Goal: Transaction & Acquisition: Obtain resource

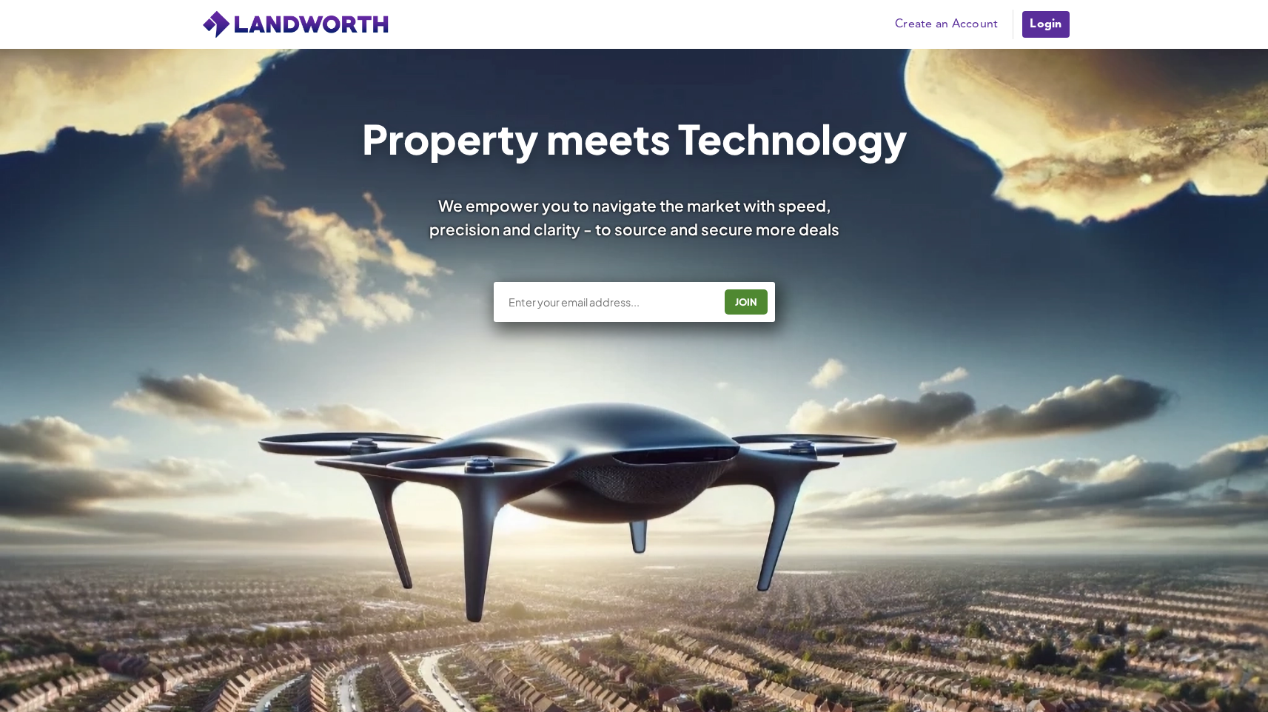
click at [638, 310] on div "JOIN" at bounding box center [634, 302] width 281 height 40
click at [643, 306] on input "text" at bounding box center [610, 302] width 207 height 15
type input "g.navarra2003@gmail.com"
click at [754, 307] on div "JOIN" at bounding box center [746, 302] width 34 height 24
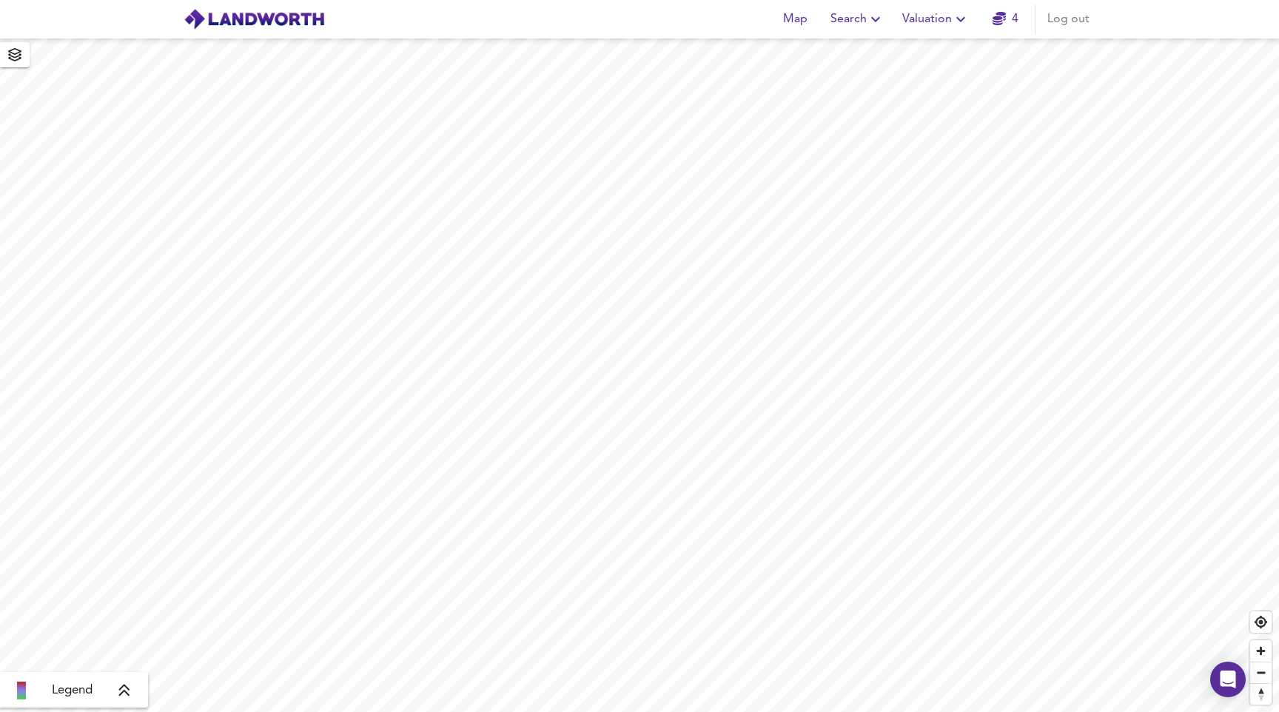
click at [869, 27] on icon "button" at bounding box center [876, 19] width 18 height 18
click at [862, 72] on li "Search History" at bounding box center [858, 80] width 147 height 27
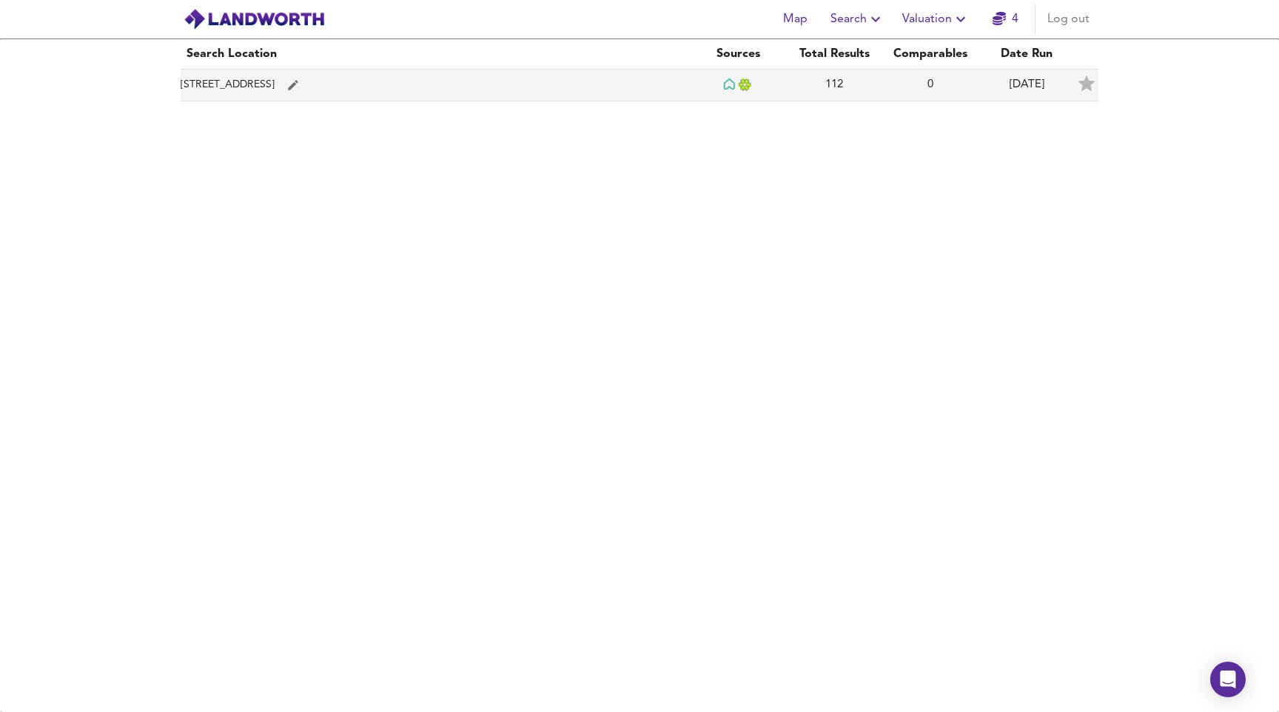
click at [442, 85] on td "[STREET_ADDRESS]" at bounding box center [435, 86] width 509 height 32
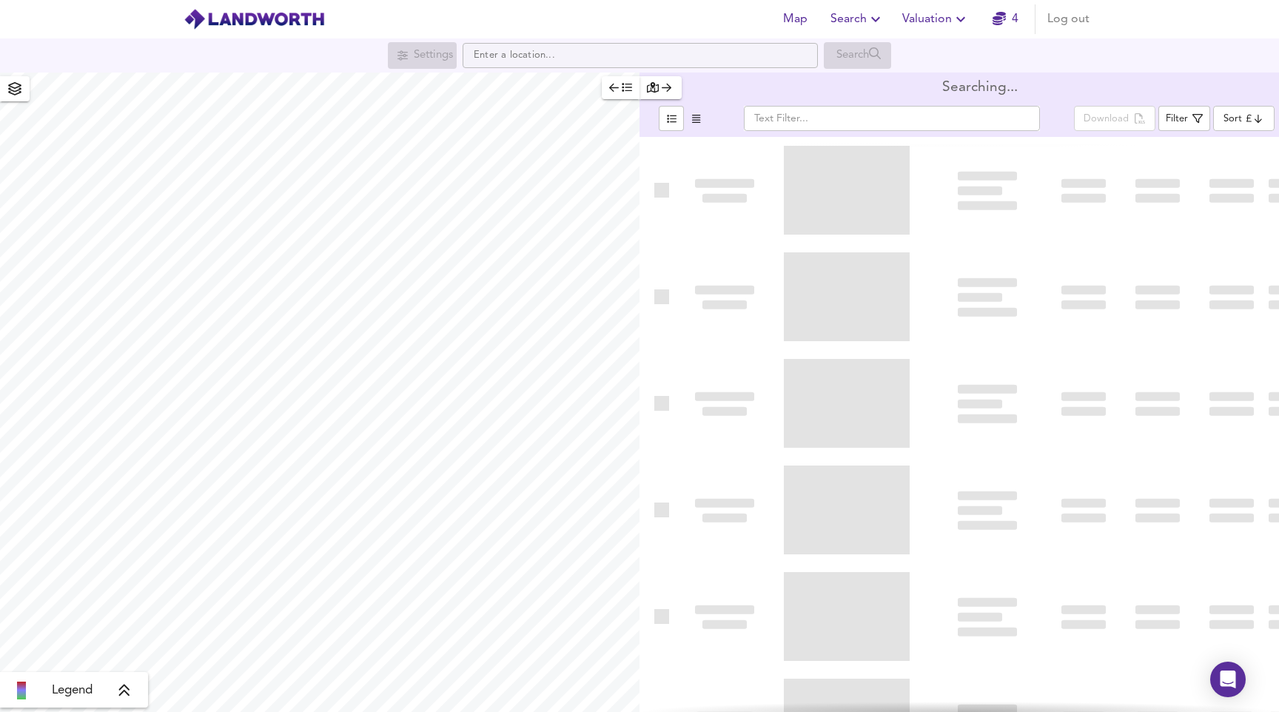
type input "bestdeal"
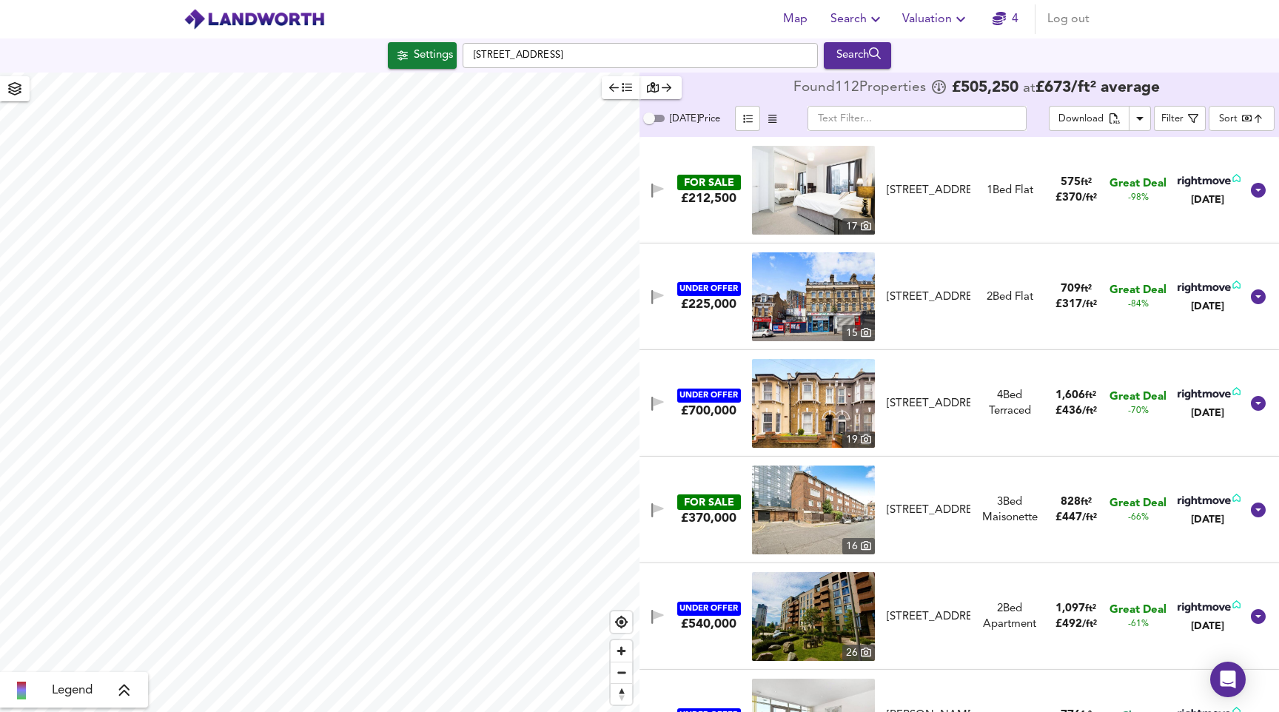
checkbox input "false"
checkbox input "true"
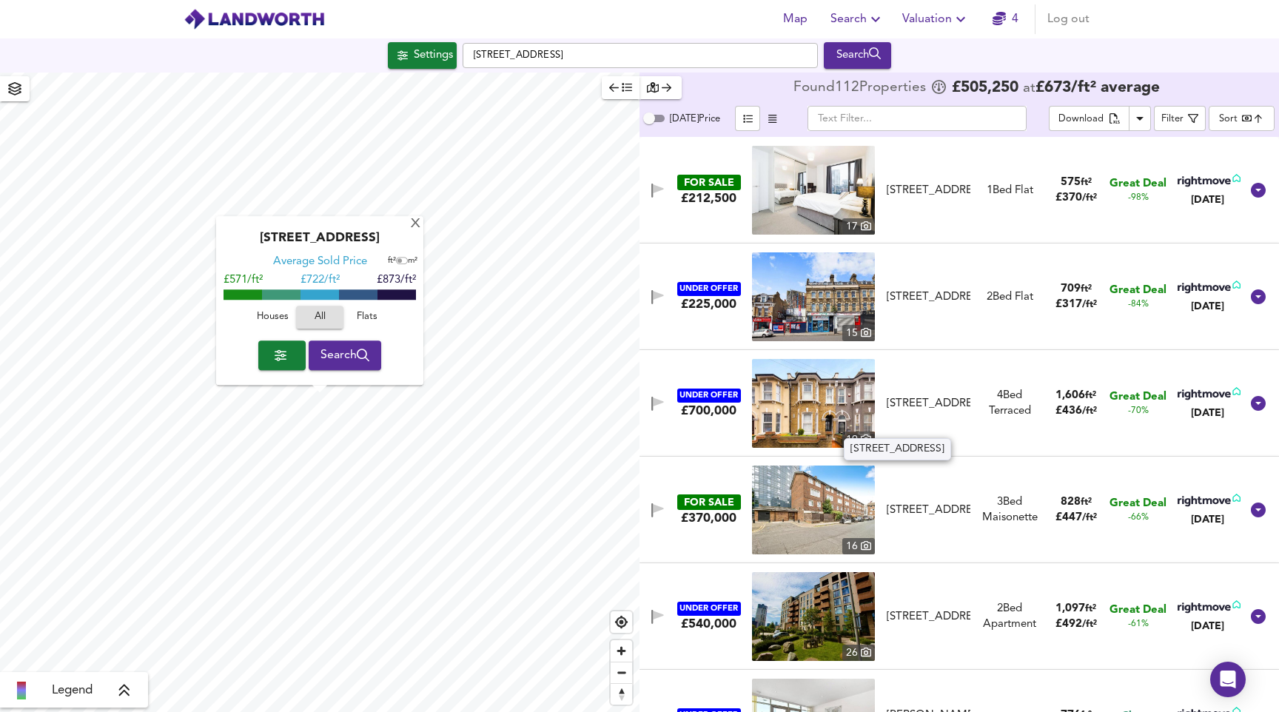
click at [922, 396] on div "[STREET_ADDRESS]" at bounding box center [929, 404] width 84 height 16
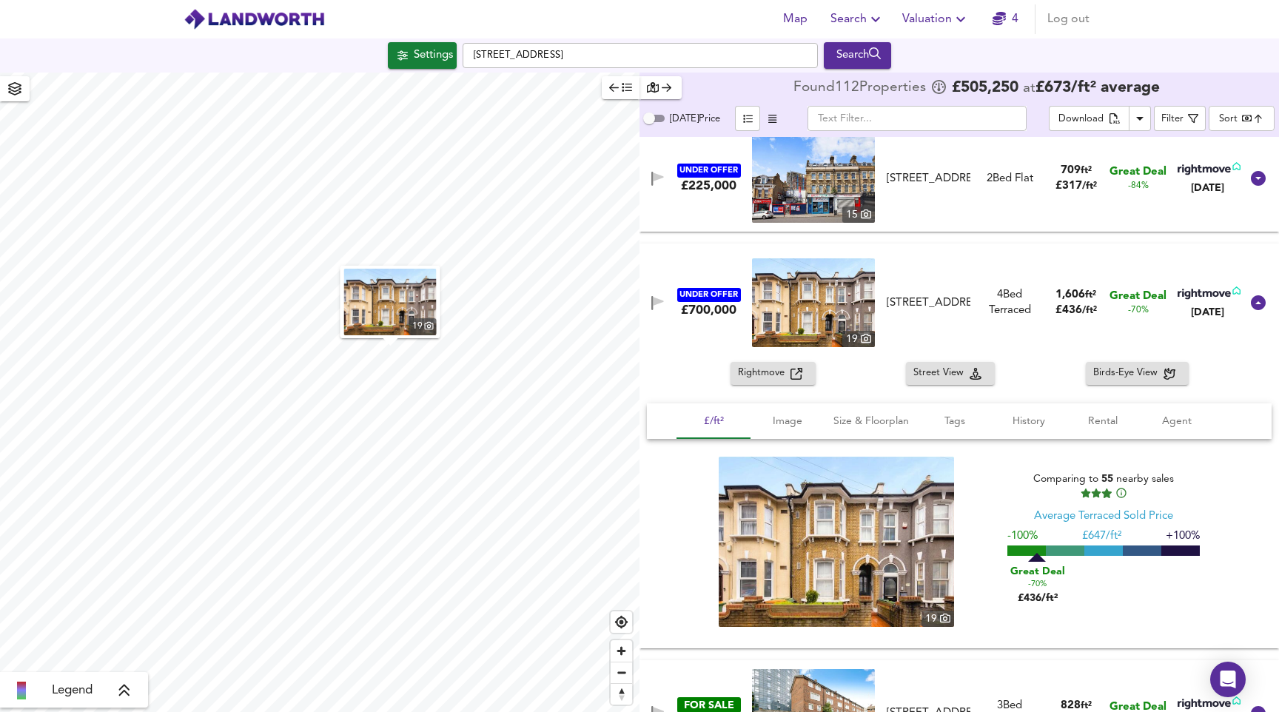
scroll to position [164, 0]
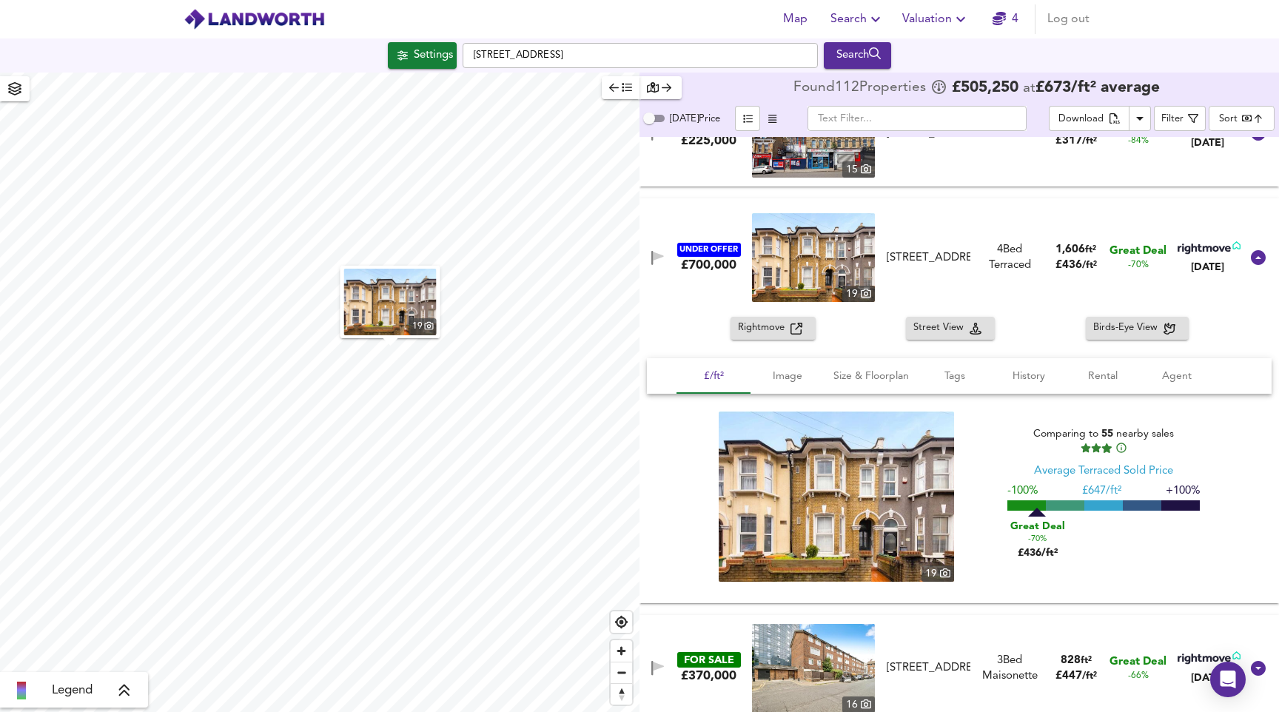
click at [782, 333] on span "Rightmove" at bounding box center [764, 328] width 53 height 17
click at [601, 58] on input "[STREET_ADDRESS]" at bounding box center [640, 55] width 355 height 25
click at [603, 50] on input "[STREET_ADDRESS]" at bounding box center [640, 55] width 355 height 25
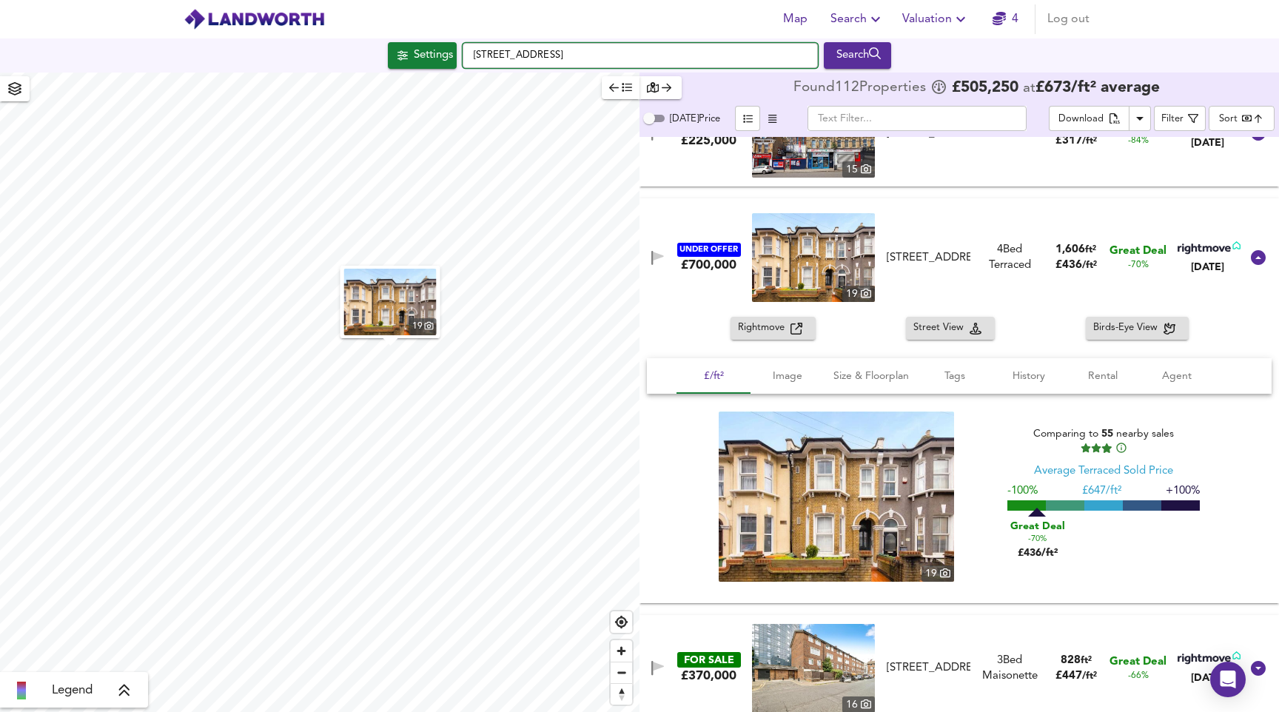
click at [603, 50] on input "[STREET_ADDRESS]" at bounding box center [640, 55] width 355 height 25
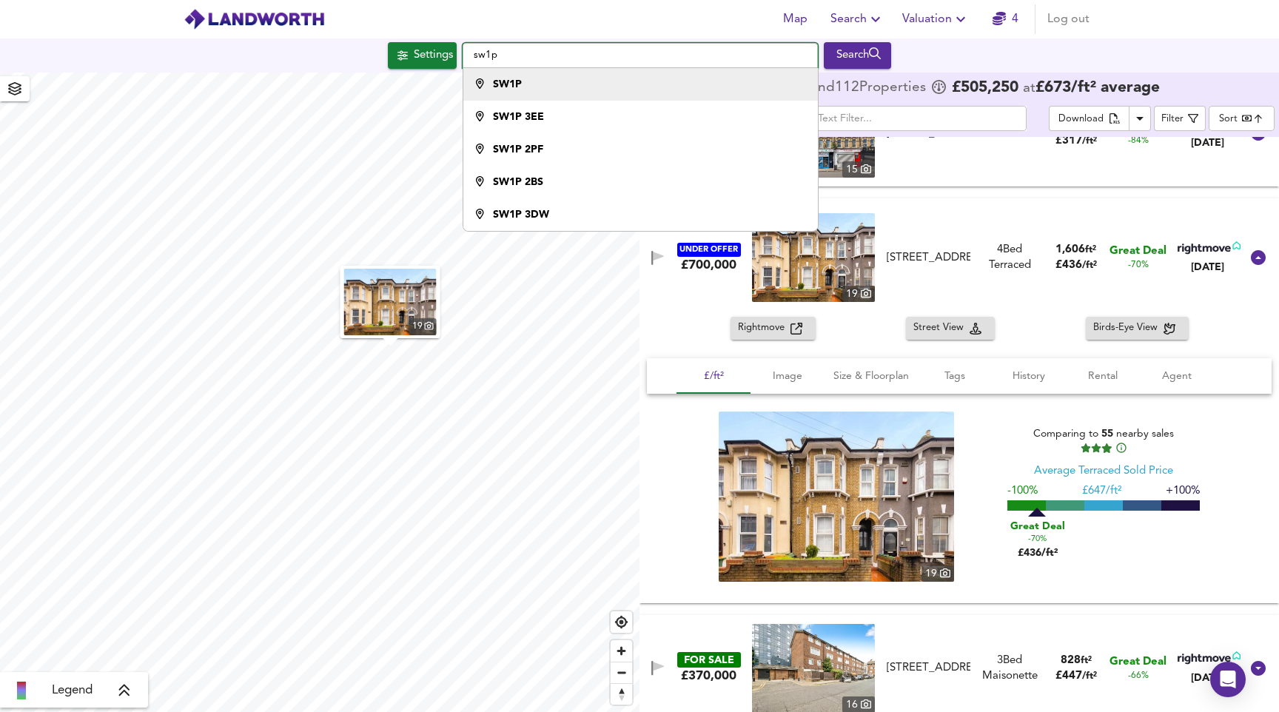
type input "sw1p"
click at [600, 74] on li "SW1P" at bounding box center [640, 84] width 354 height 33
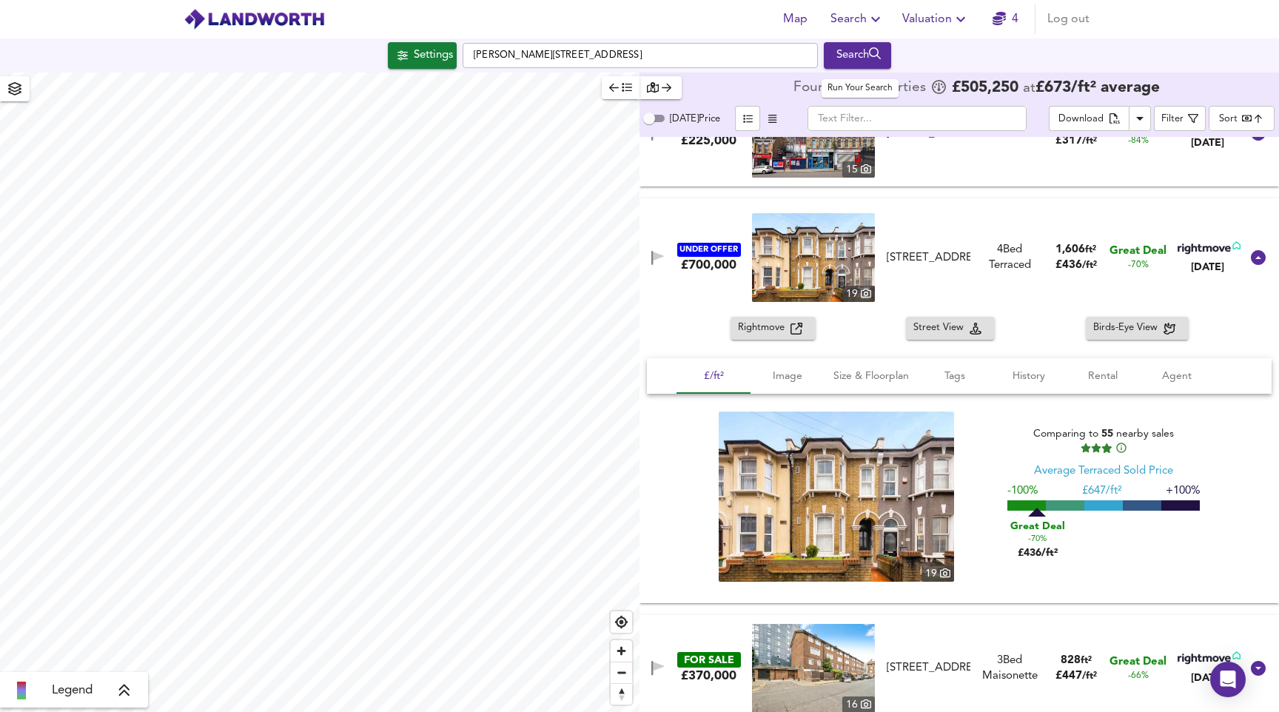
click at [852, 54] on div "Search" at bounding box center [858, 55] width 60 height 19
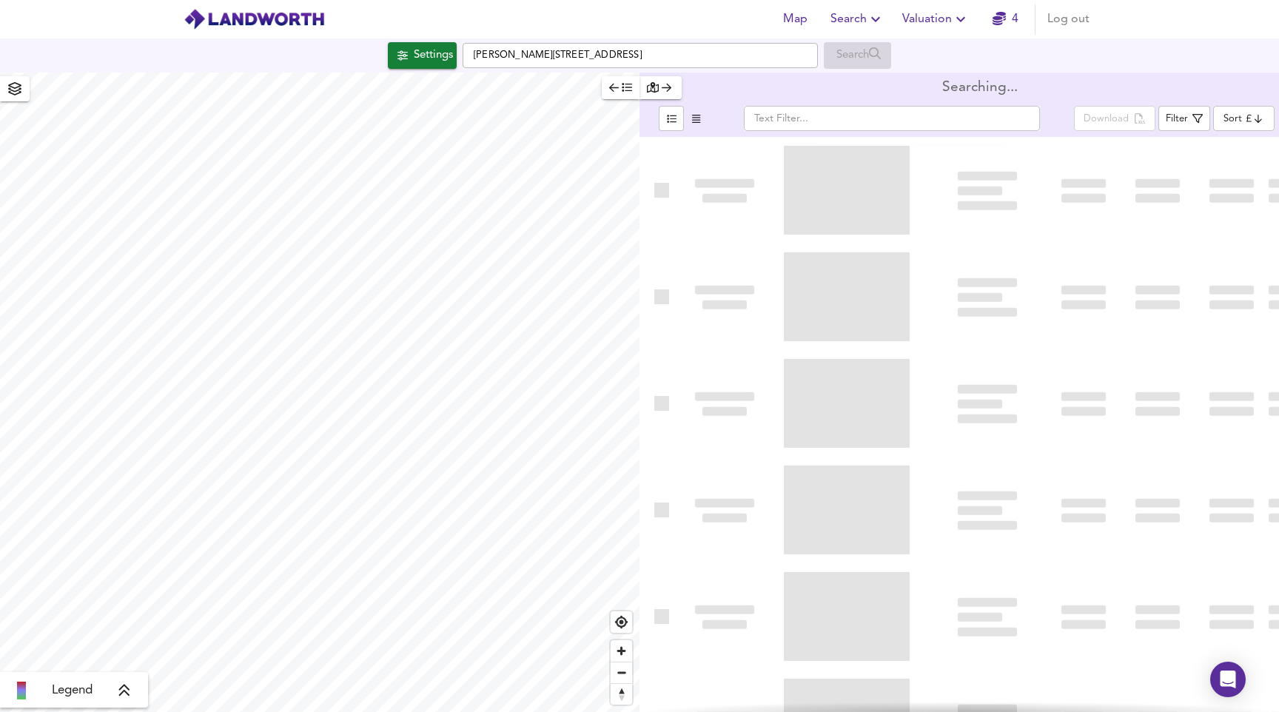
type input "bestdeal"
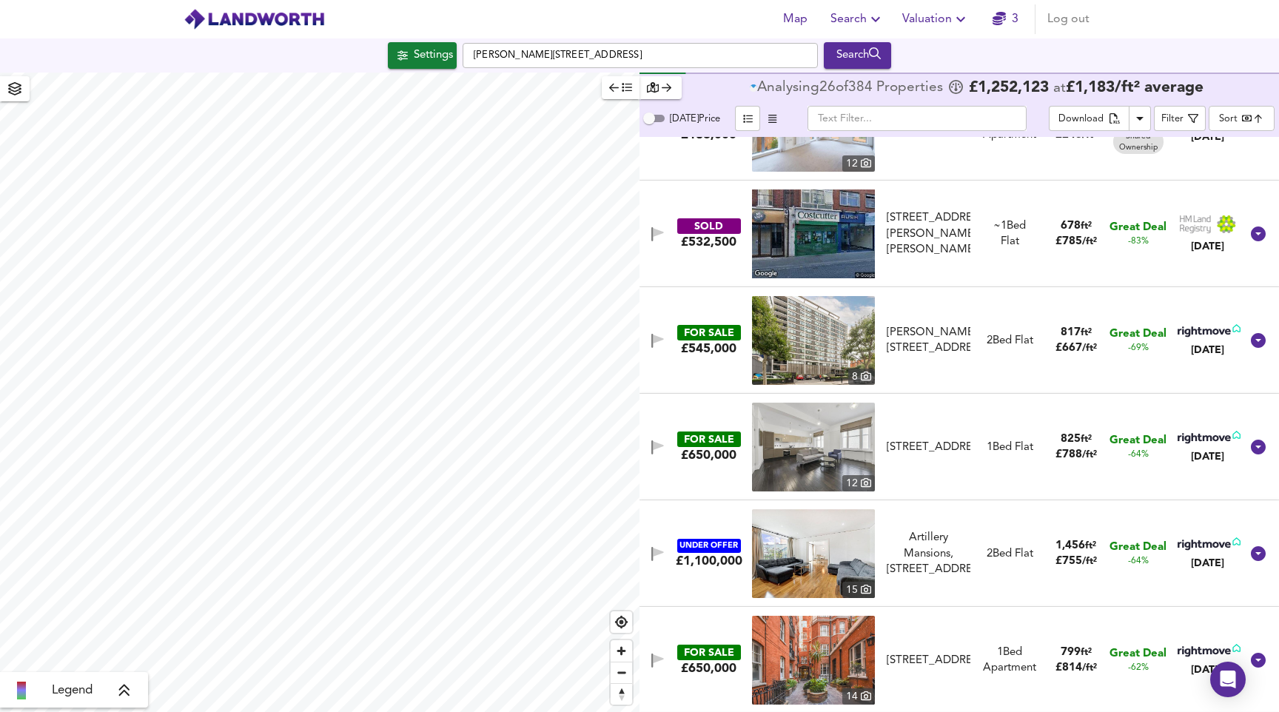
scroll to position [64, 0]
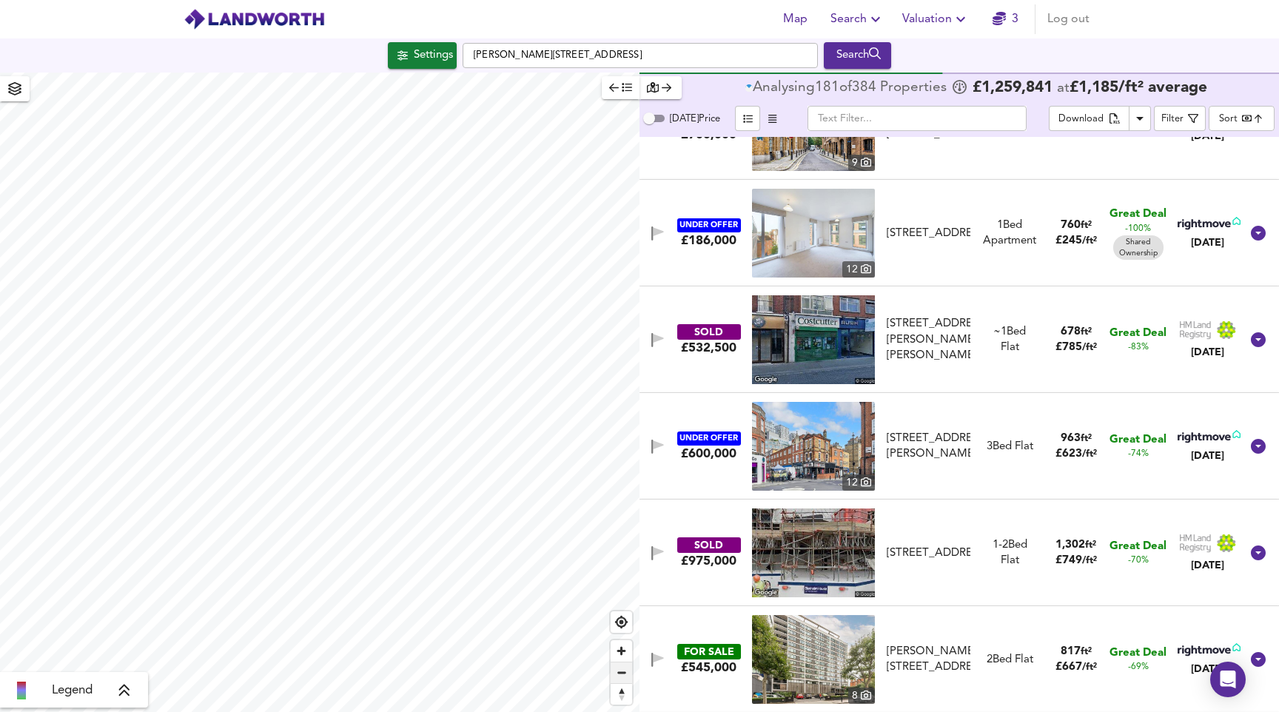
click at [615, 670] on span "Zoom out" at bounding box center [621, 673] width 21 height 21
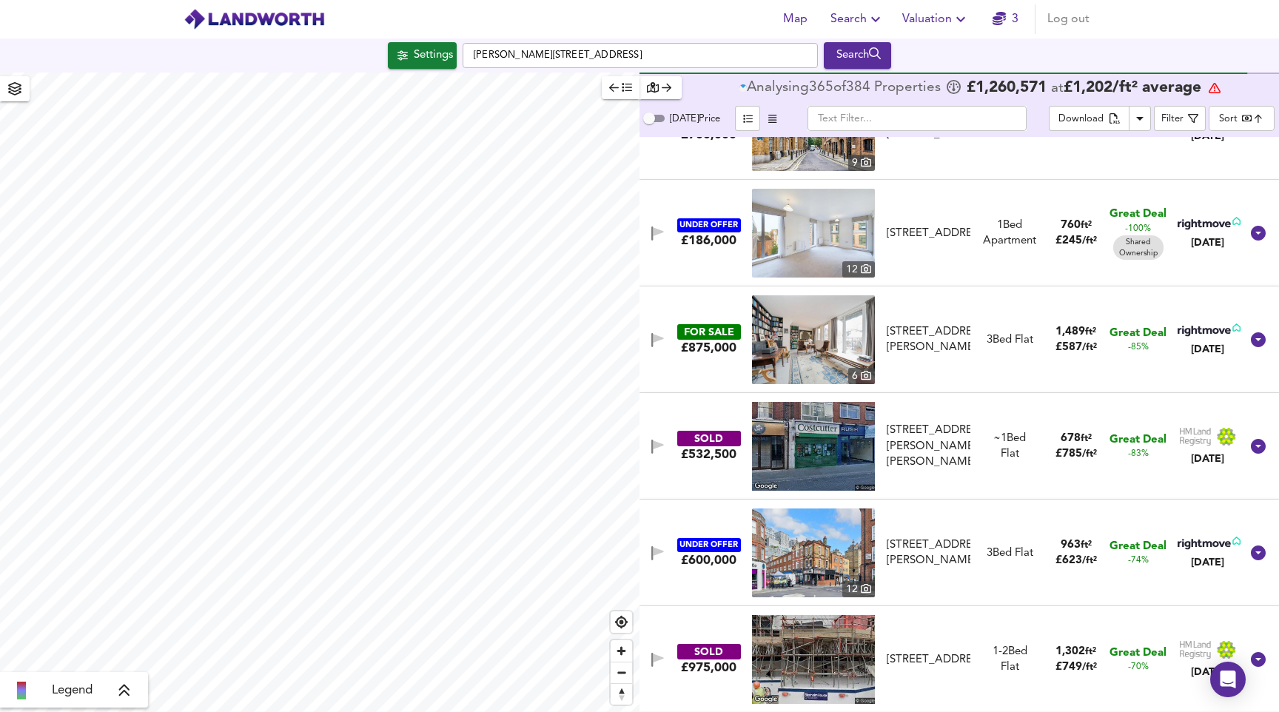
click at [703, 374] on div "Legend Analysing 365 of 384 Propert ies £ 1,260,571 at £ 1,202 / ft² average [D…" at bounding box center [639, 393] width 1279 height 640
click at [622, 676] on span "Zoom out" at bounding box center [621, 673] width 21 height 21
click at [621, 675] on span "Zoom out" at bounding box center [621, 673] width 21 height 21
click at [562, 21] on div "Map Search Valuation 3 Log out Settings [PERSON_NAME][GEOGRAPHIC_DATA] Search L…" at bounding box center [639, 356] width 1279 height 712
click at [621, 677] on span "Zoom out" at bounding box center [621, 673] width 21 height 21
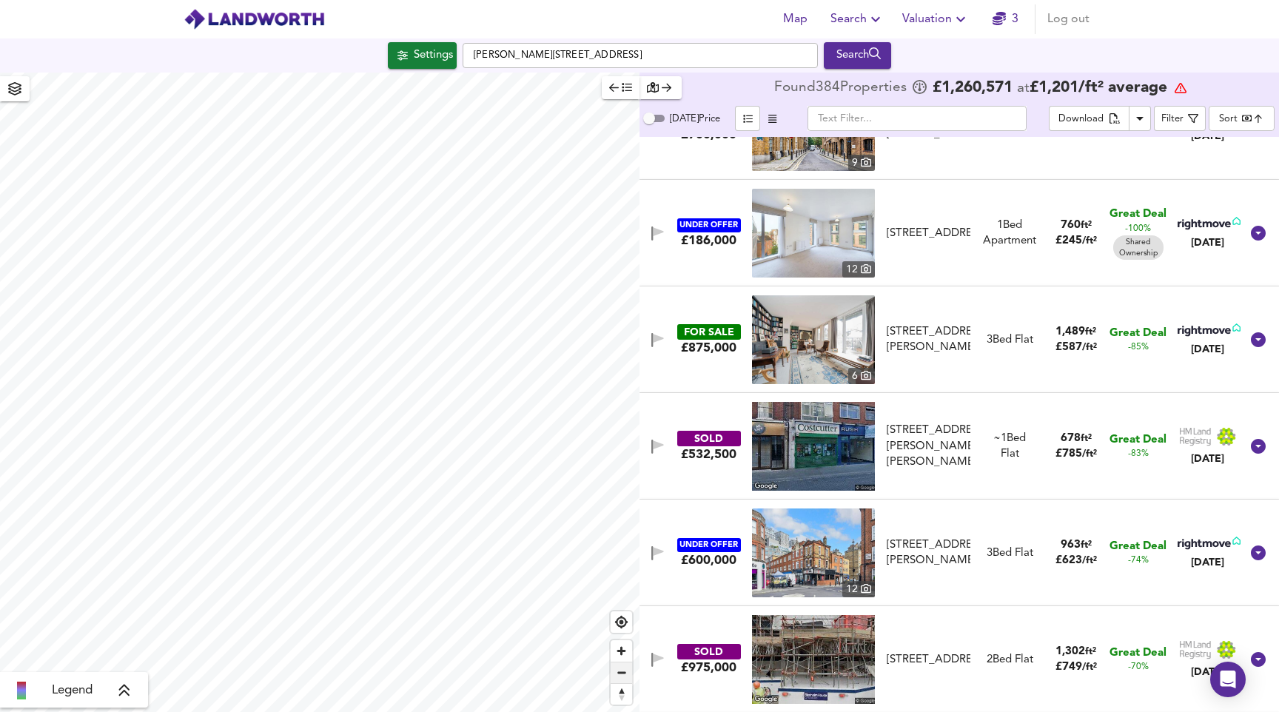
click at [621, 677] on span "Zoom out" at bounding box center [621, 673] width 21 height 21
type input "14152"
click at [857, 56] on div "Search" at bounding box center [858, 55] width 60 height 19
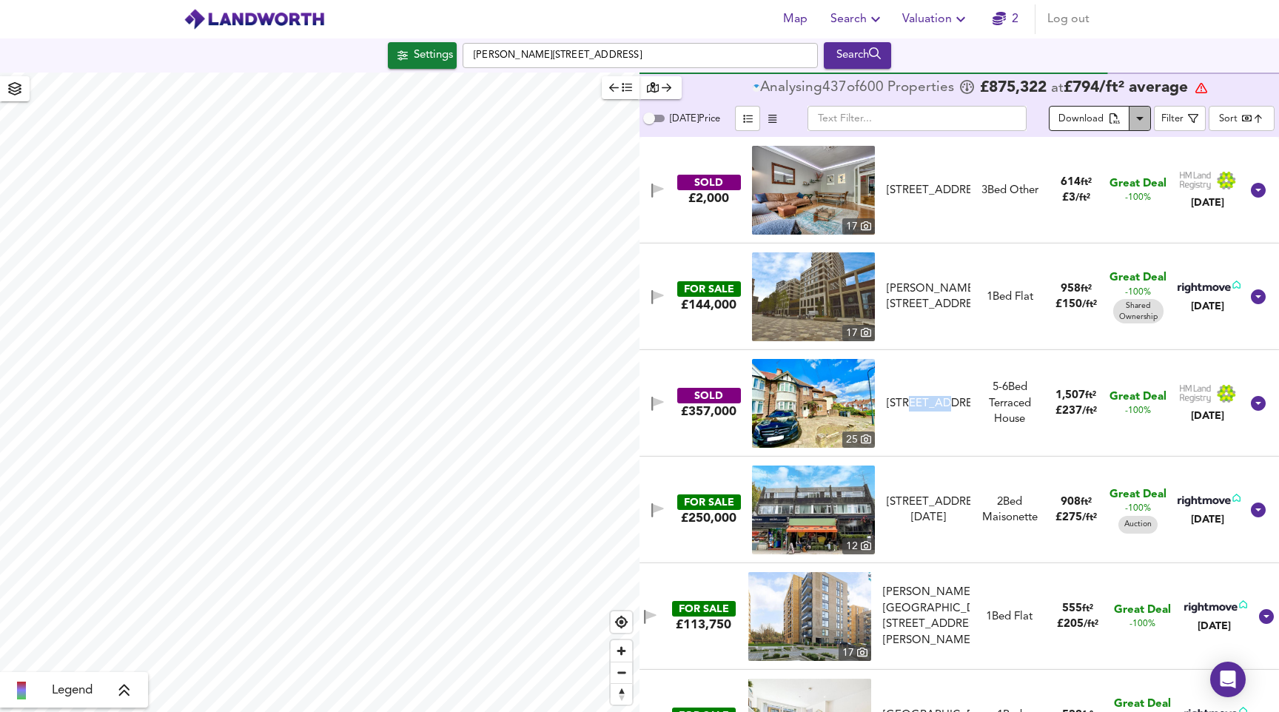
click at [1138, 114] on icon "Download Results" at bounding box center [1140, 119] width 18 height 18
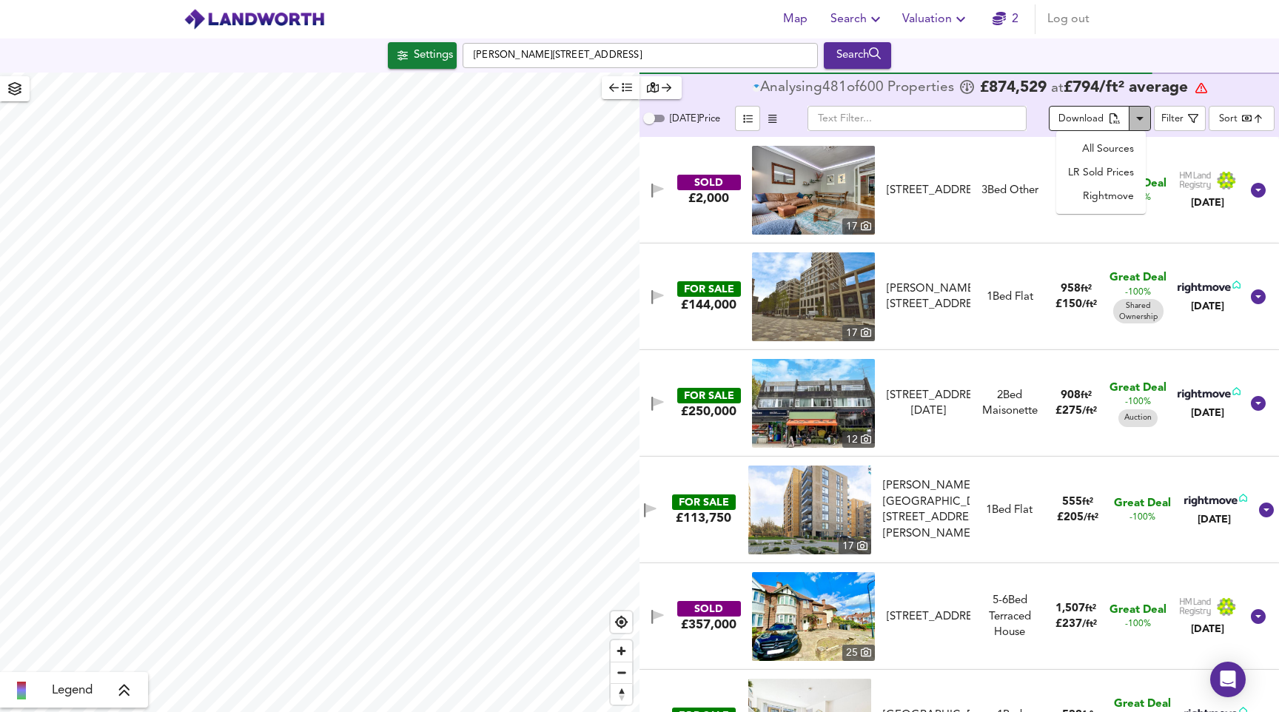
click at [1139, 118] on icon "Download Results" at bounding box center [1139, 119] width 7 height 4
click at [1224, 116] on body "Map Search Valuation 2 Log out Settings [PERSON_NAME][GEOGRAPHIC_DATA] Search L…" at bounding box center [639, 356] width 1279 height 712
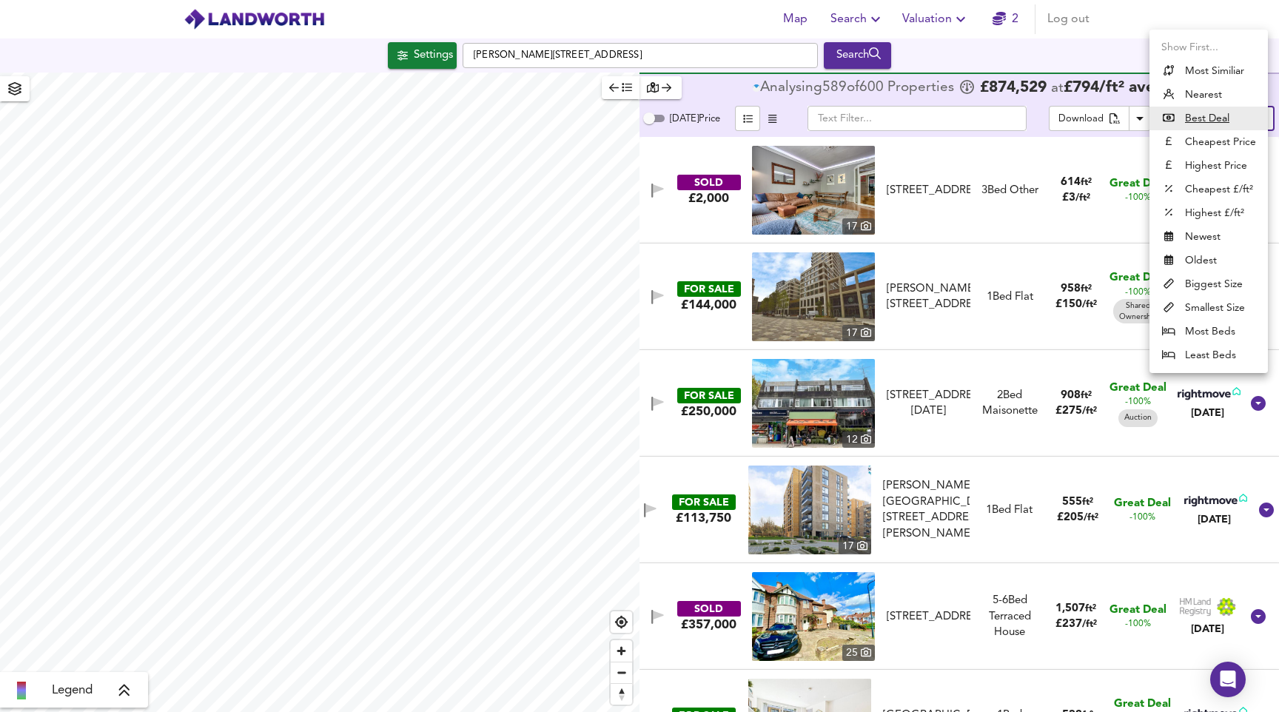
click at [1033, 100] on div at bounding box center [639, 356] width 1279 height 712
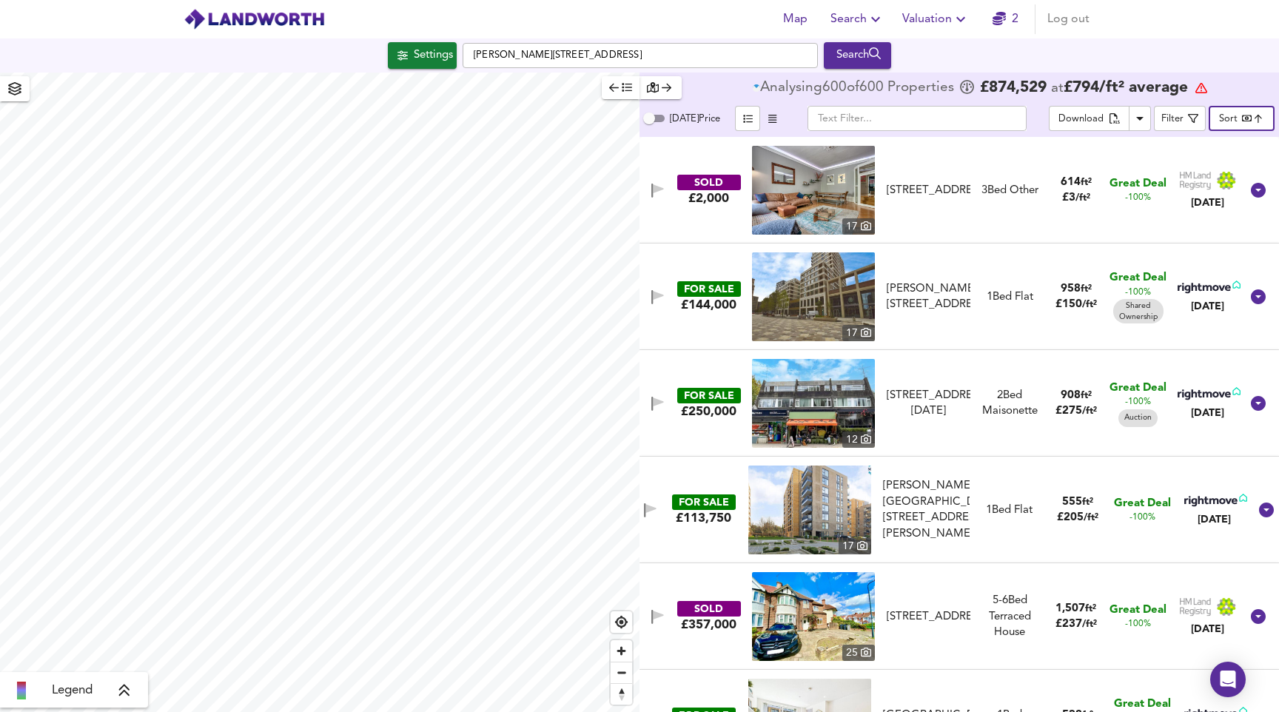
click at [1264, 115] on body "Map Search Valuation 2 Log out Settings [PERSON_NAME][GEOGRAPHIC_DATA] Search L…" at bounding box center [639, 356] width 1279 height 712
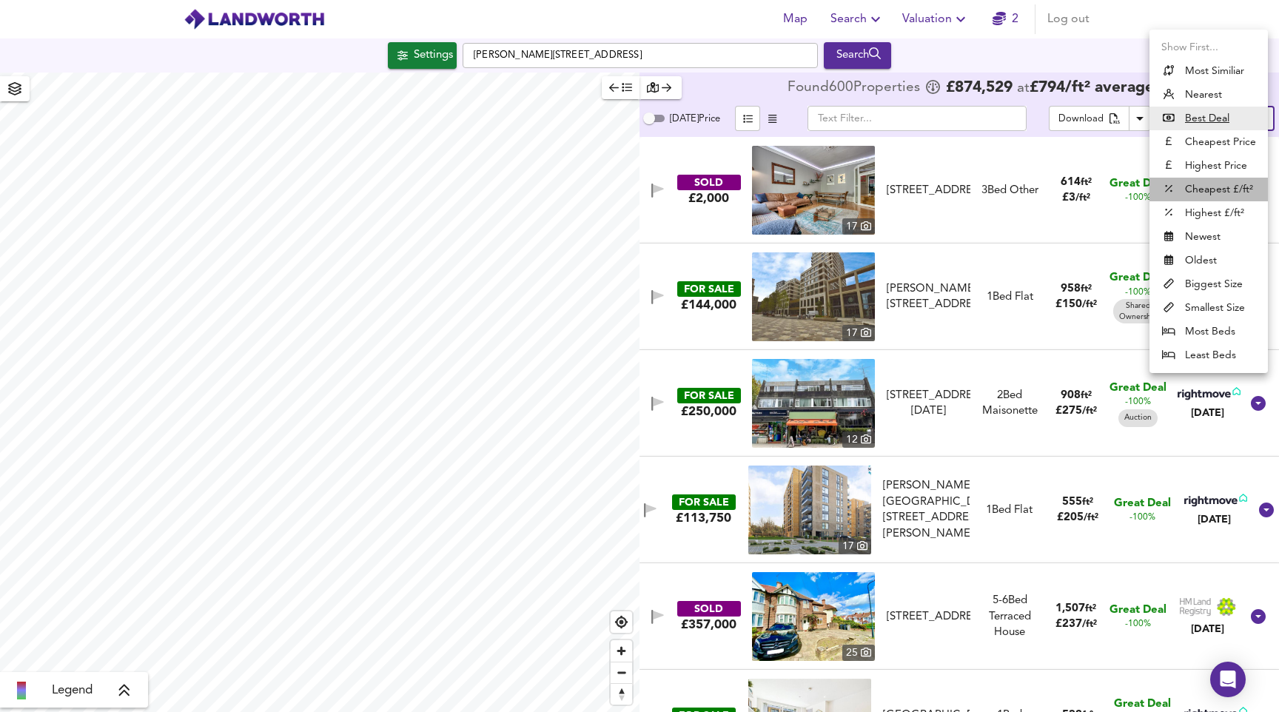
click at [1217, 185] on li "Cheapest £/ft²" at bounding box center [1209, 190] width 118 height 24
type input "lowppsf"
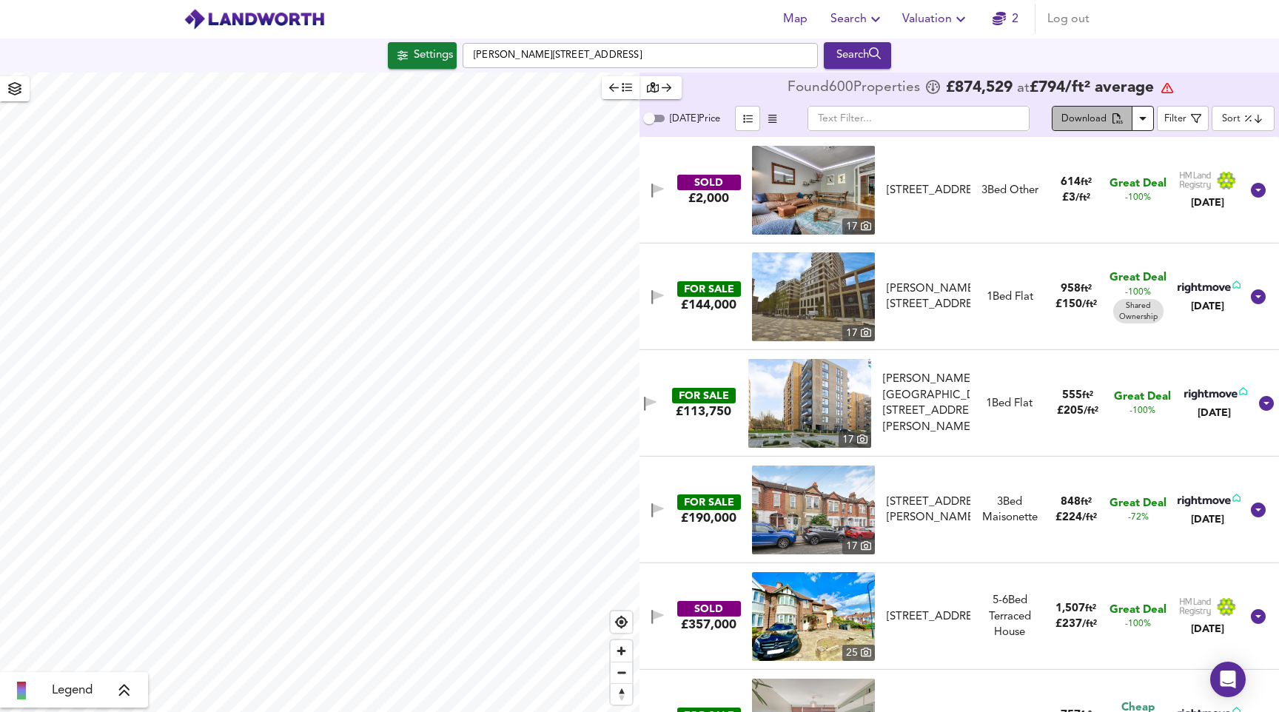
click at [1080, 112] on div "Download" at bounding box center [1084, 119] width 45 height 17
